Goal: Task Accomplishment & Management: Manage account settings

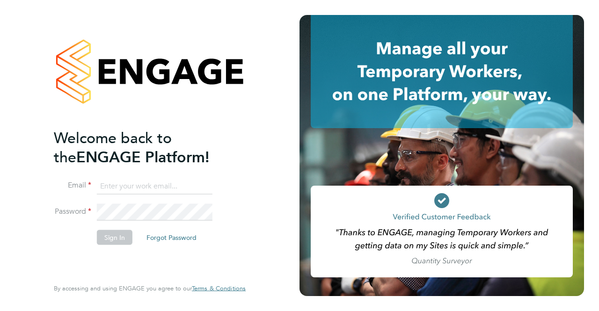
click at [122, 180] on input at bounding box center [155, 186] width 116 height 17
type input "lee.johnson@abm.com"
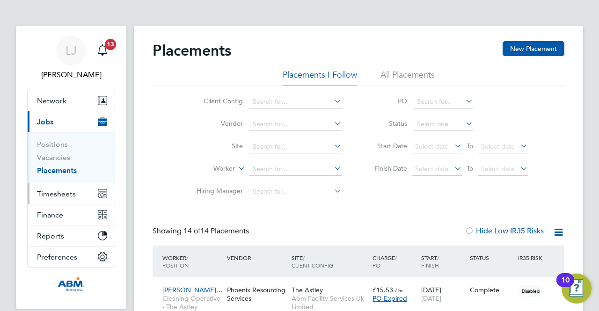
click at [59, 193] on span "Timesheets" at bounding box center [56, 194] width 39 height 9
click at [73, 191] on span "Timesheets" at bounding box center [56, 194] width 39 height 9
click at [63, 198] on button "Timesheets" at bounding box center [71, 193] width 87 height 21
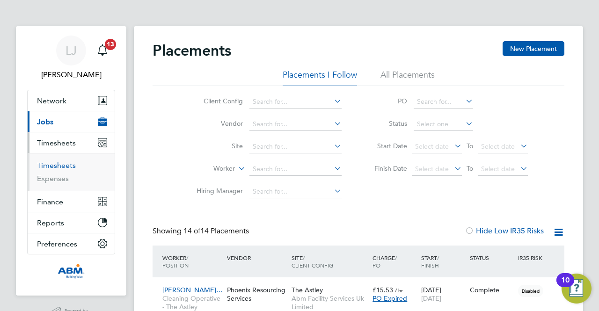
click at [65, 166] on link "Timesheets" at bounding box center [56, 165] width 39 height 9
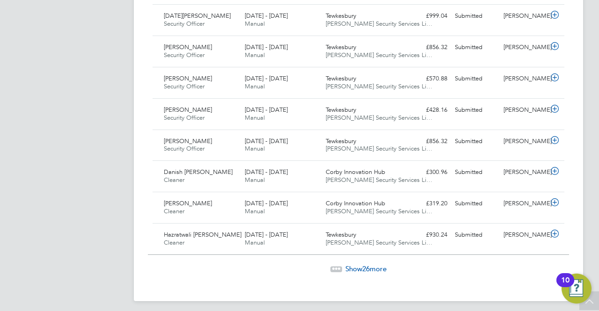
click at [361, 264] on span "Show 26 more" at bounding box center [365, 268] width 41 height 9
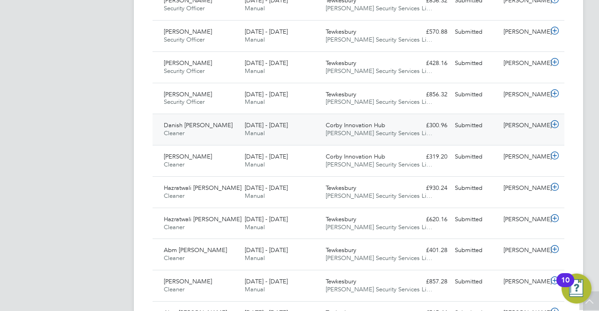
click at [337, 121] on span "Corby Innovation Hub" at bounding box center [355, 125] width 59 height 8
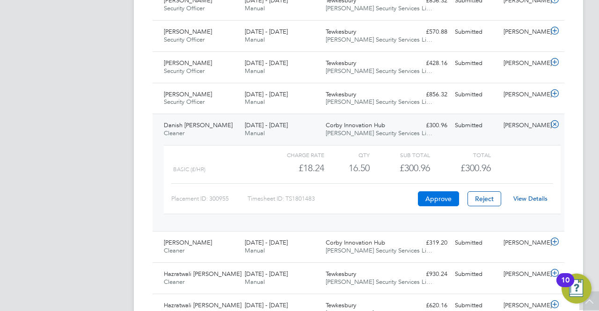
click at [434, 193] on button "Approve" at bounding box center [438, 198] width 41 height 15
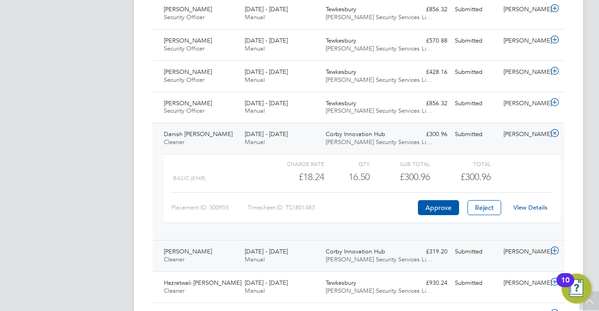
scroll to position [1028, 0]
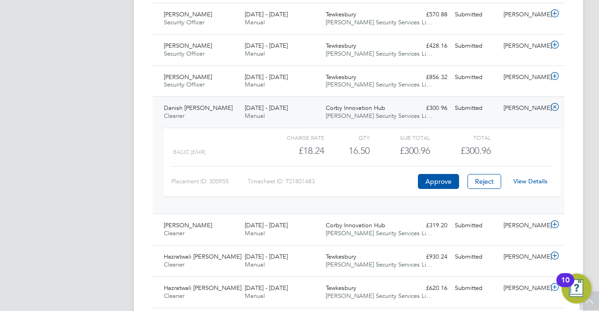
click at [538, 178] on link "View Details" at bounding box center [530, 181] width 34 height 8
click at [265, 138] on div "Charge rate" at bounding box center [294, 137] width 60 height 11
click at [507, 143] on div "Basic (£/HR) £18.24 16.5 16.50 17 £300.96 £300.96" at bounding box center [362, 150] width 397 height 15
click at [452, 107] on div "Submitted" at bounding box center [475, 108] width 49 height 15
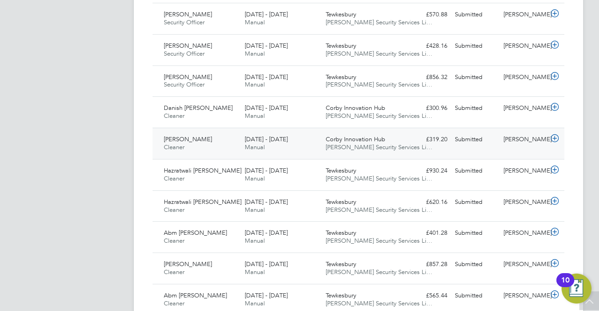
click at [386, 143] on span "Wills Security Services Li…" at bounding box center [379, 147] width 107 height 8
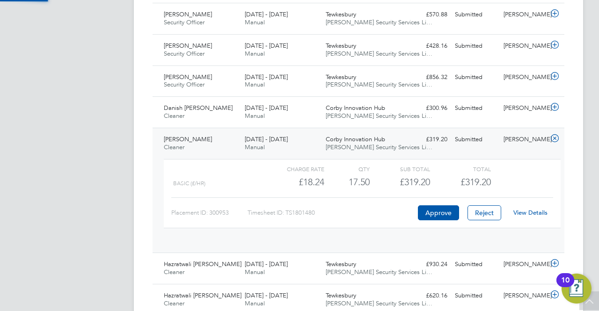
scroll to position [16, 91]
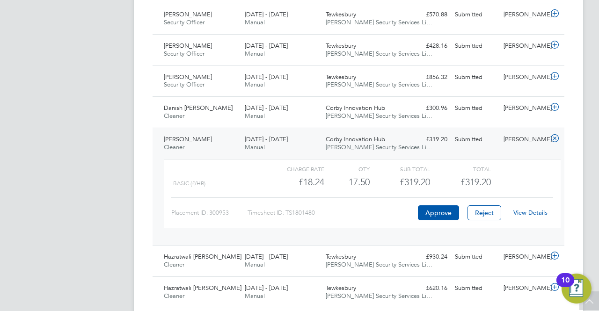
click at [541, 212] on div "View Details" at bounding box center [530, 212] width 46 height 15
click at [539, 209] on link "View Details" at bounding box center [530, 213] width 34 height 8
click at [490, 133] on div "Submitted" at bounding box center [475, 139] width 49 height 15
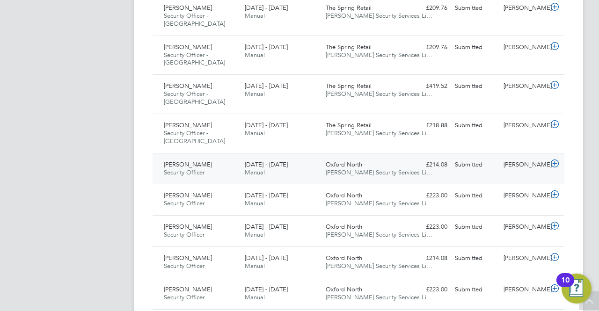
scroll to position [1776, 0]
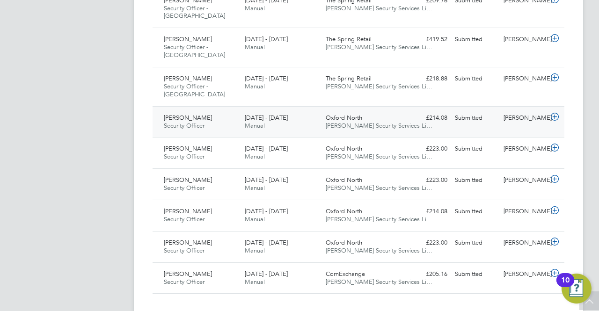
click at [383, 122] on span "Wills Security Services Li…" at bounding box center [379, 126] width 107 height 8
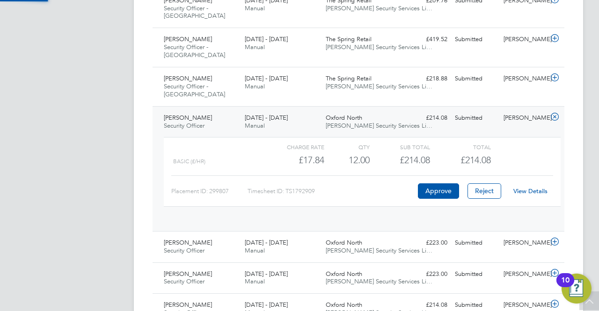
scroll to position [16, 91]
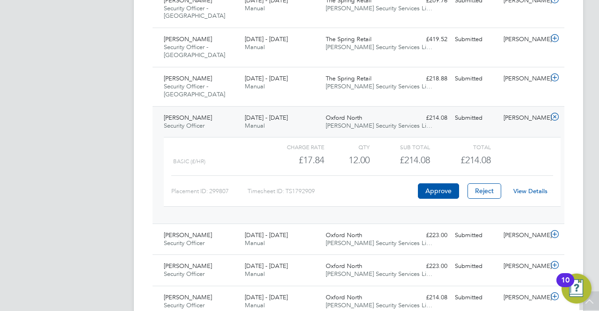
click at [521, 187] on link "View Details" at bounding box center [530, 191] width 34 height 8
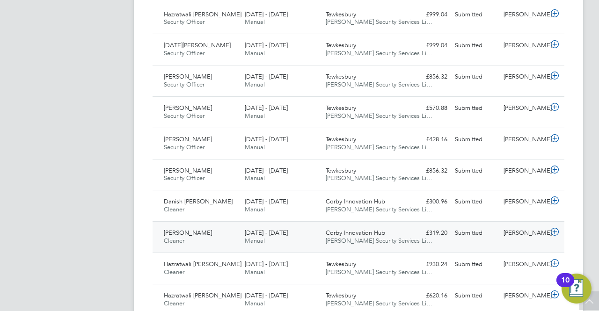
scroll to position [981, 0]
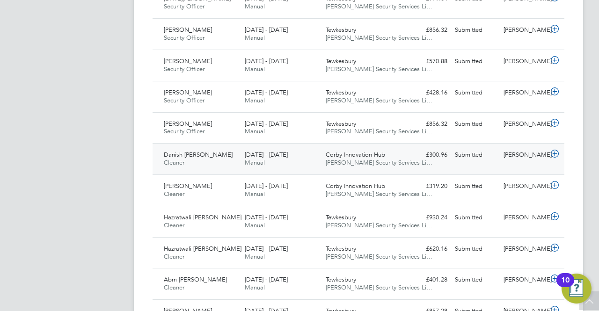
click at [341, 151] on span "Corby Innovation Hub" at bounding box center [355, 155] width 59 height 8
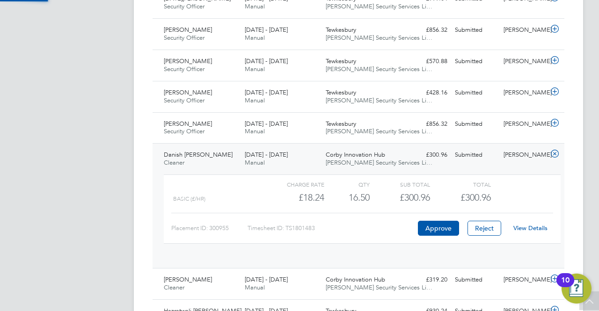
scroll to position [16, 91]
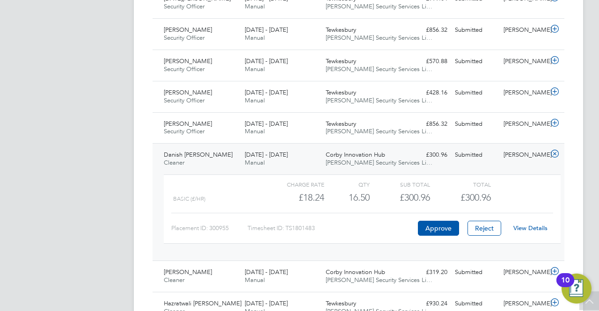
click at [528, 226] on link "View Details" at bounding box center [530, 228] width 34 height 8
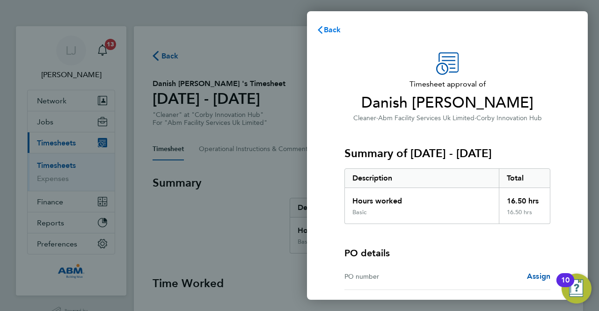
click at [335, 29] on span "Back" at bounding box center [332, 29] width 17 height 9
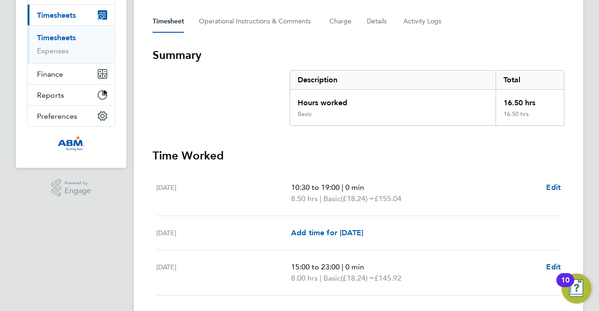
scroll to position [187, 0]
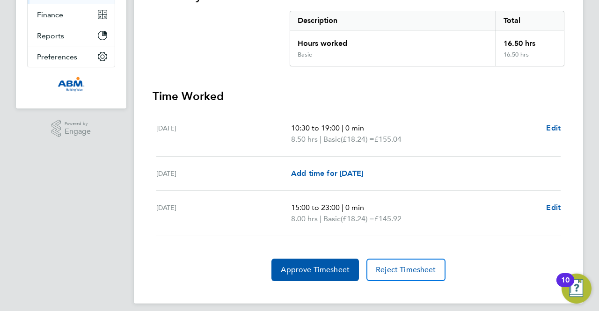
drag, startPoint x: 158, startPoint y: 127, endPoint x: 398, endPoint y: 136, distance: 240.2
click at [408, 136] on div "Wed 16 Jul 10:30 to 19:00 | 0 min 8.50 hrs | Basic (£18.24) = £155.04 Edit" at bounding box center [358, 133] width 404 height 45
copy div "Wed 16 Jul 10:30 to 19:00 | 0 min 8.50 hrs | Basic (£18.24) = £155.04"
drag, startPoint x: 155, startPoint y: 205, endPoint x: 404, endPoint y: 219, distance: 249.4
click at [409, 221] on ul "Wed 16 Jul 10:30 to 19:00 | 0 min 8.50 hrs | Basic (£18.24) = £155.04 Edit Thu …" at bounding box center [359, 173] width 412 height 125
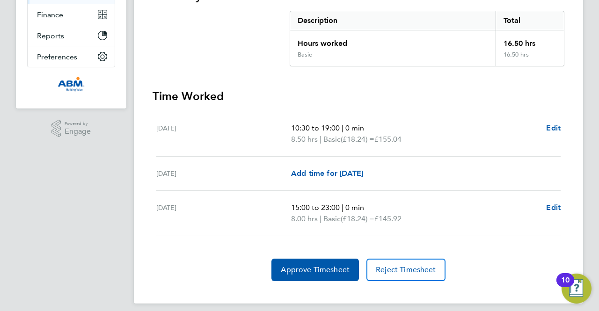
copy div "Fri 18 Jul 15:00 to 23:00 | 0 min 8.00 hrs | Basic (£18.24) = £145.92"
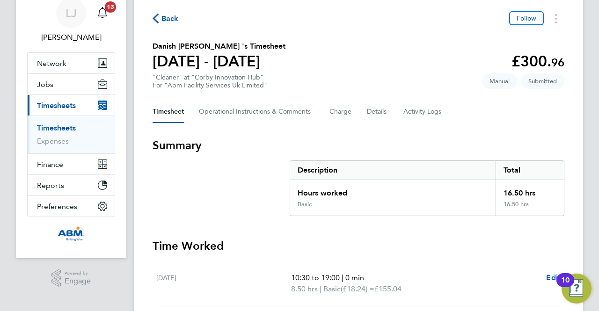
scroll to position [0, 0]
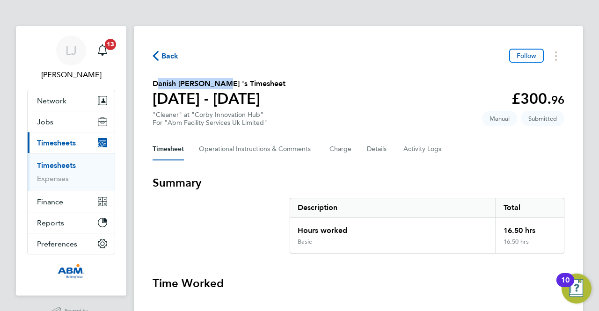
drag, startPoint x: 153, startPoint y: 84, endPoint x: 211, endPoint y: 84, distance: 57.6
click at [212, 84] on h2 "Danish Mansuri 's Timesheet" at bounding box center [219, 83] width 133 height 11
copy h2 "Danish Mansuri 's"
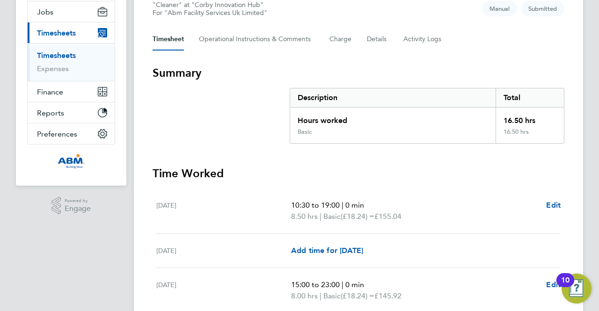
scroll to position [6, 0]
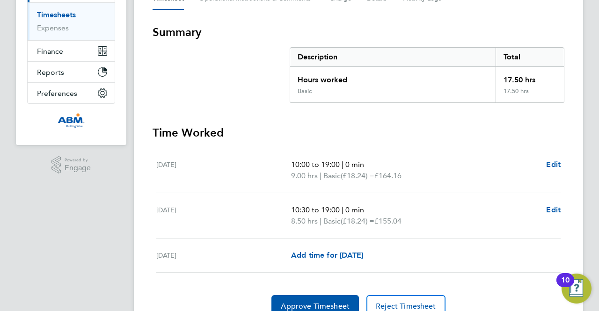
scroll to position [193, 0]
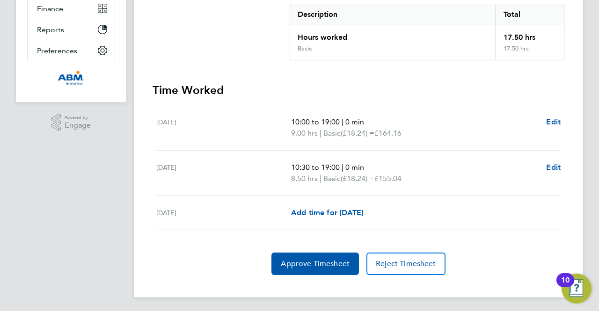
drag, startPoint x: 157, startPoint y: 120, endPoint x: 415, endPoint y: 177, distance: 264.5
click at [415, 177] on ul "Wed 16 Jul 10:00 to 19:00 | 0 min 9.00 hrs | Basic (£18.24) = £164.16 Edit Thu …" at bounding box center [359, 167] width 412 height 125
copy ul "Wed 16 Jul 10:00 to 19:00 | 0 min 9.00 hrs | Basic (£18.24) = £164.16 Edit Thu …"
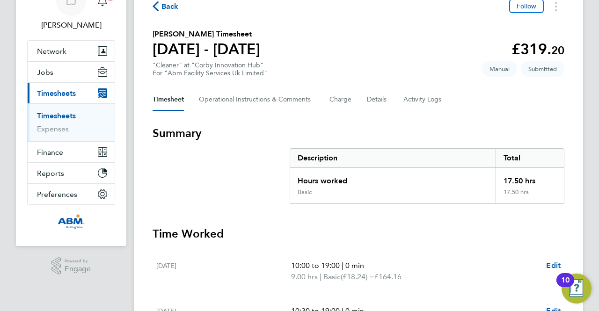
scroll to position [0, 0]
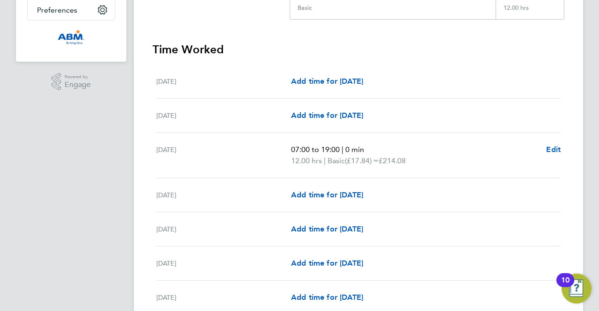
scroll to position [281, 0]
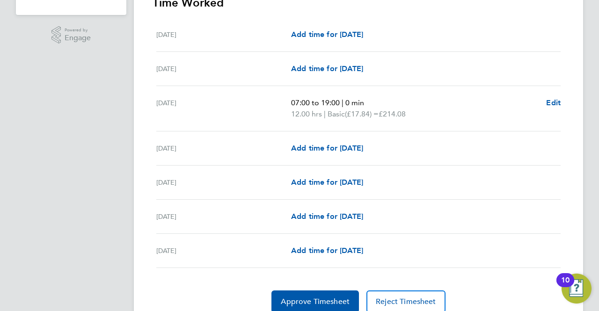
drag, startPoint x: 157, startPoint y: 101, endPoint x: 418, endPoint y: 112, distance: 260.9
click at [418, 112] on div "[DATE] 07:00 to 19:00 | 0 min 12.00 hrs | Basic (£17.84) = £214.08 Edit" at bounding box center [358, 108] width 404 height 45
copy div "[DATE] 07:00 to 19:00 | 0 min 12.00 hrs | Basic (£17.84) = £214.08"
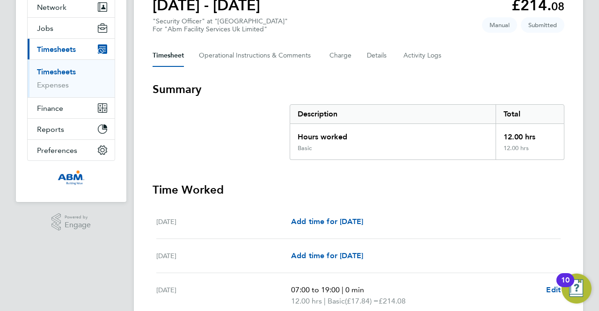
scroll to position [0, 0]
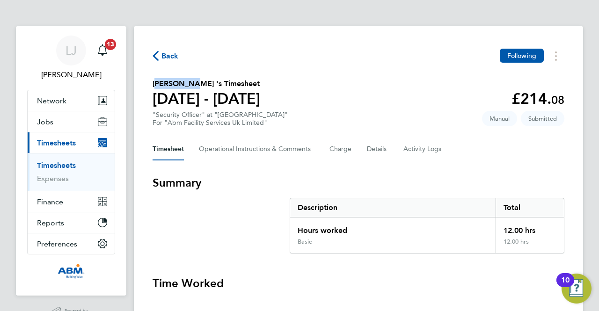
drag, startPoint x: 153, startPoint y: 83, endPoint x: 177, endPoint y: 81, distance: 23.4
click at [180, 81] on h2 "Jabir Ali 's Timesheet" at bounding box center [207, 83] width 108 height 11
drag, startPoint x: 176, startPoint y: 82, endPoint x: 162, endPoint y: 88, distance: 15.6
click at [162, 88] on h2 "Jabir Ali 's Timesheet" at bounding box center [207, 83] width 108 height 11
drag, startPoint x: 149, startPoint y: 110, endPoint x: 150, endPoint y: 87, distance: 23.4
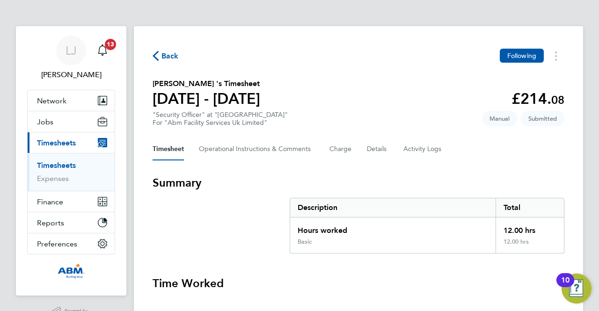
drag, startPoint x: 153, startPoint y: 84, endPoint x: 180, endPoint y: 83, distance: 26.2
click at [181, 83] on h2 "Jabir Ali 's Timesheet" at bounding box center [207, 83] width 108 height 11
copy h2 "Jabir Ali"
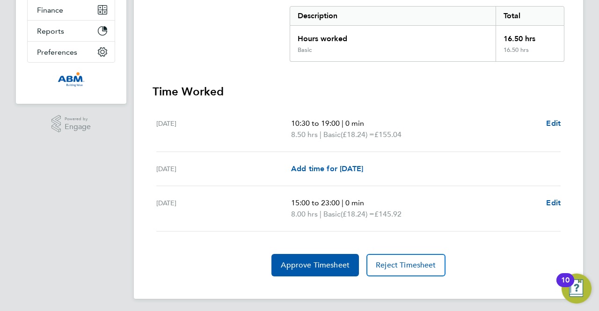
scroll to position [193, 0]
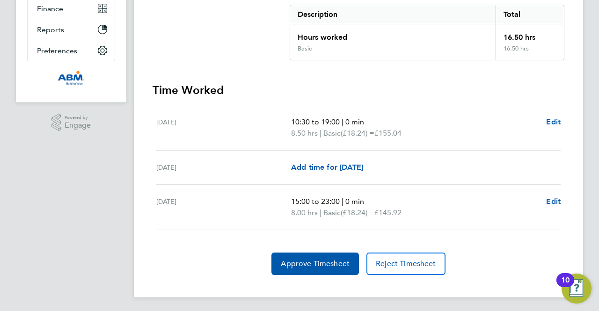
drag, startPoint x: 157, startPoint y: 118, endPoint x: 410, endPoint y: 210, distance: 269.3
click at [410, 210] on ul "[DATE] 10:30 to 19:00 | 0 min 8.50 hrs | Basic (£18.24) = £155.04 Edit [DATE] A…" at bounding box center [359, 167] width 412 height 125
copy ul "[DATE] 10:30 to 19:00 | 0 min 8.50 hrs | Basic (£18.24) = £155.04 Edit [DATE] A…"
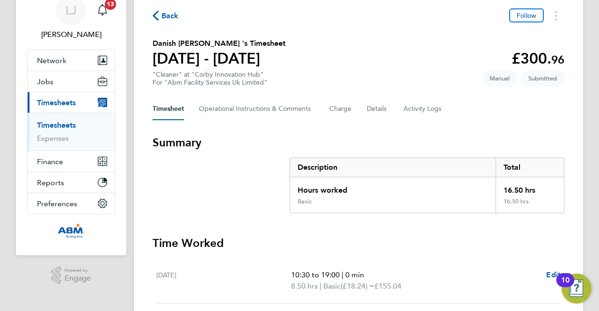
scroll to position [0, 0]
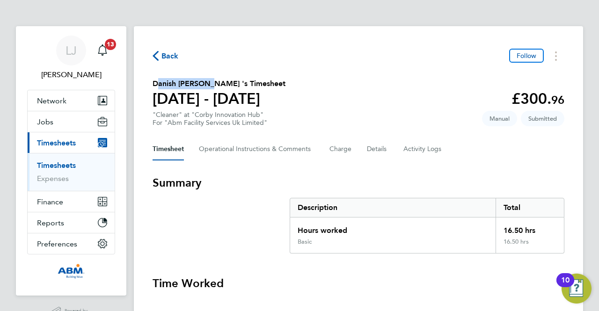
drag, startPoint x: 153, startPoint y: 83, endPoint x: 206, endPoint y: 83, distance: 52.4
click at [206, 83] on h2 "Danish [PERSON_NAME] 's Timesheet" at bounding box center [219, 83] width 133 height 11
copy h2 "Danish [PERSON_NAME]"
